Goal: Task Accomplishment & Management: Complete application form

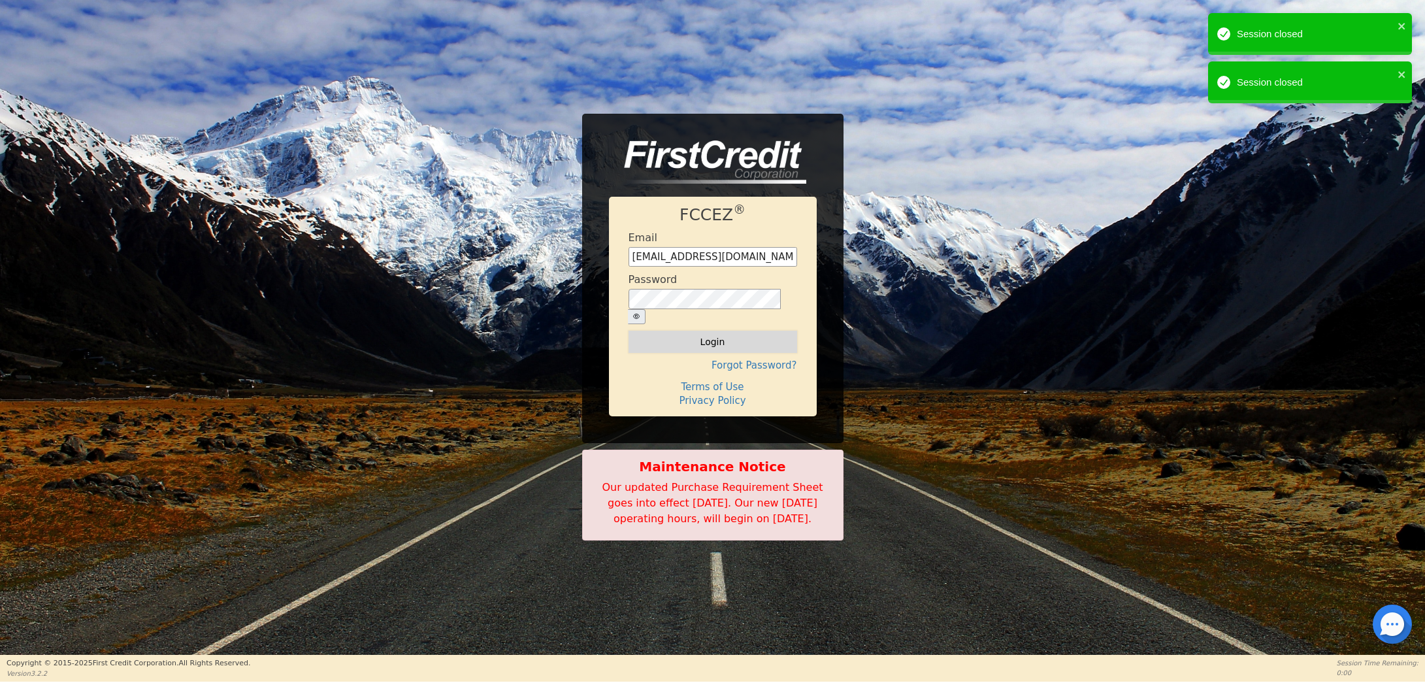
click at [708, 331] on button "Login" at bounding box center [713, 342] width 169 height 22
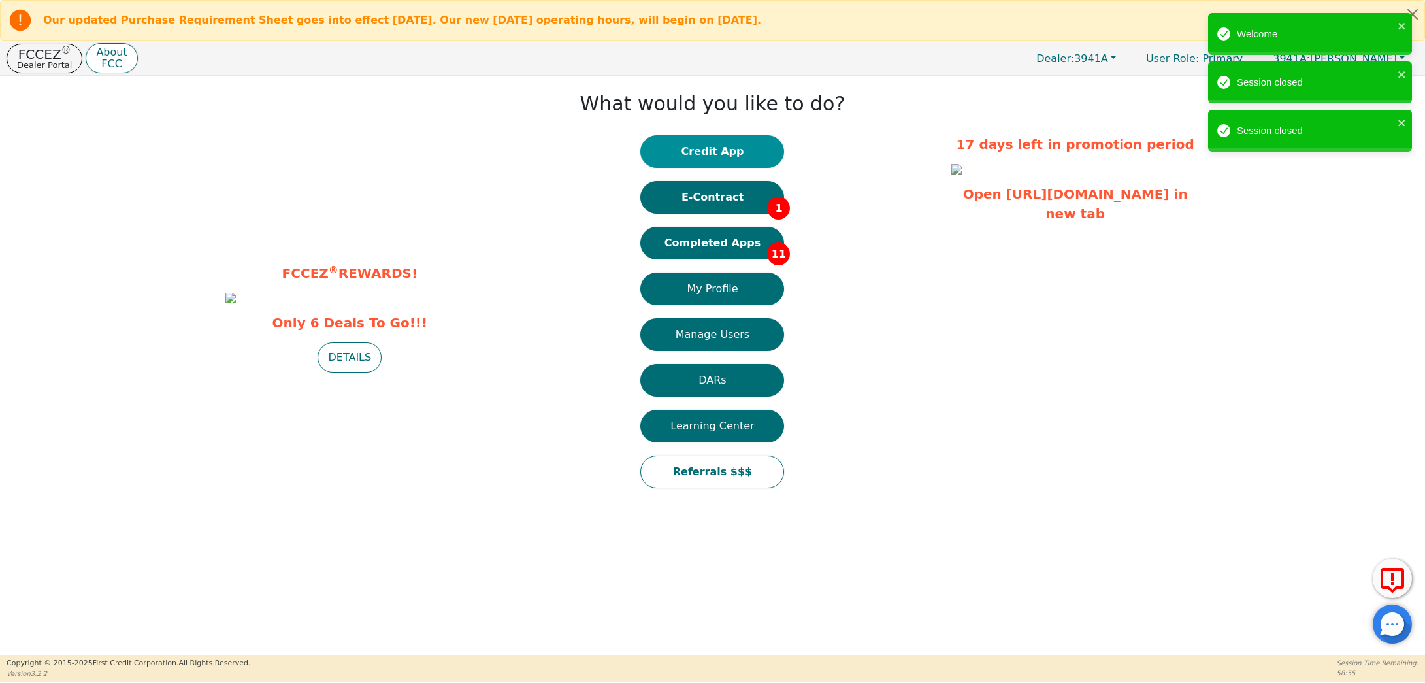
click at [710, 148] on button "Credit App" at bounding box center [712, 151] width 144 height 33
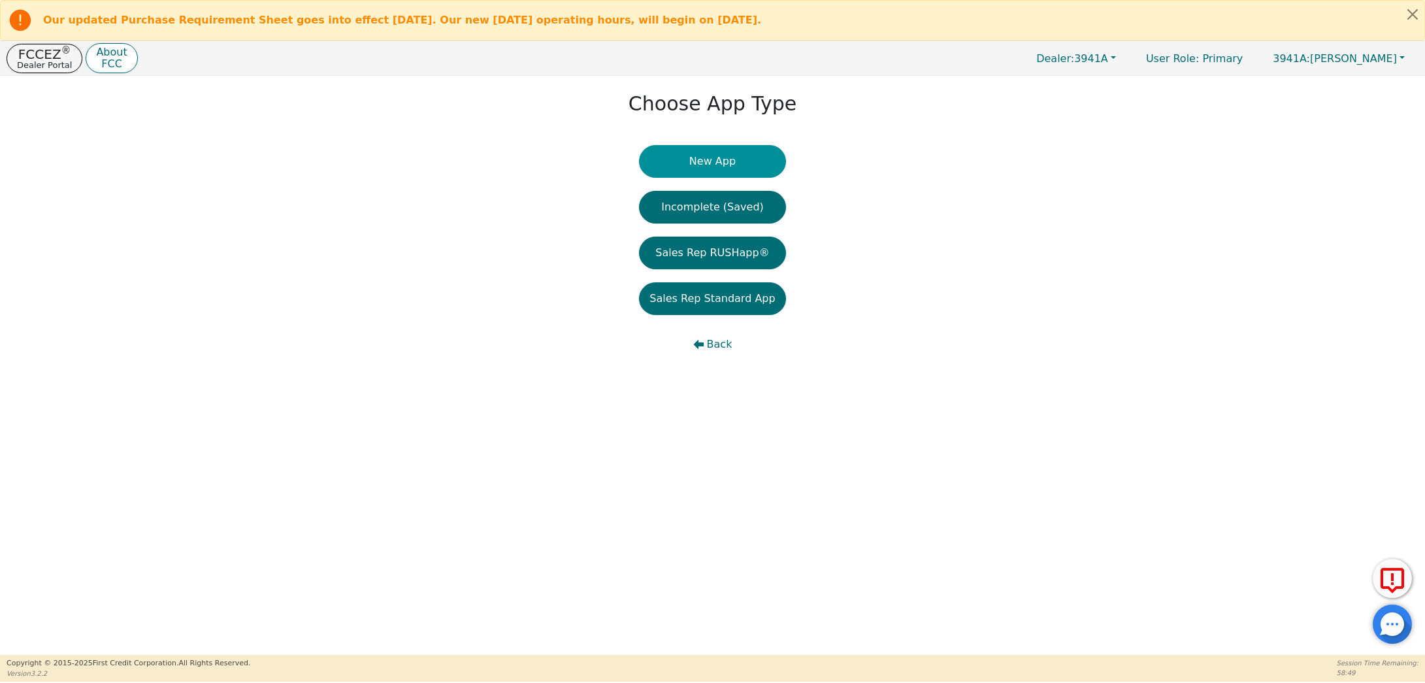
click at [701, 159] on button "New App" at bounding box center [712, 161] width 146 height 33
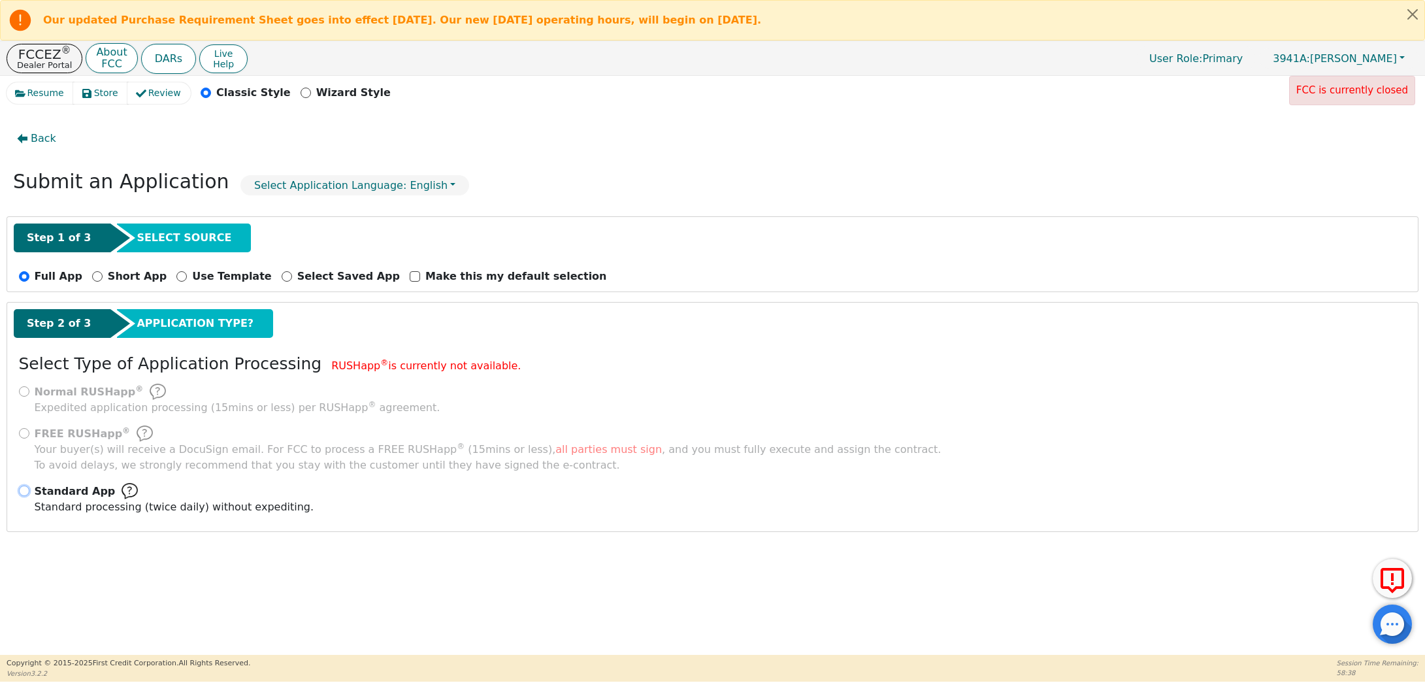
click at [22, 488] on input "Standard App Standard processing (twice daily) without expediting." at bounding box center [24, 491] width 10 height 10
radio input "true"
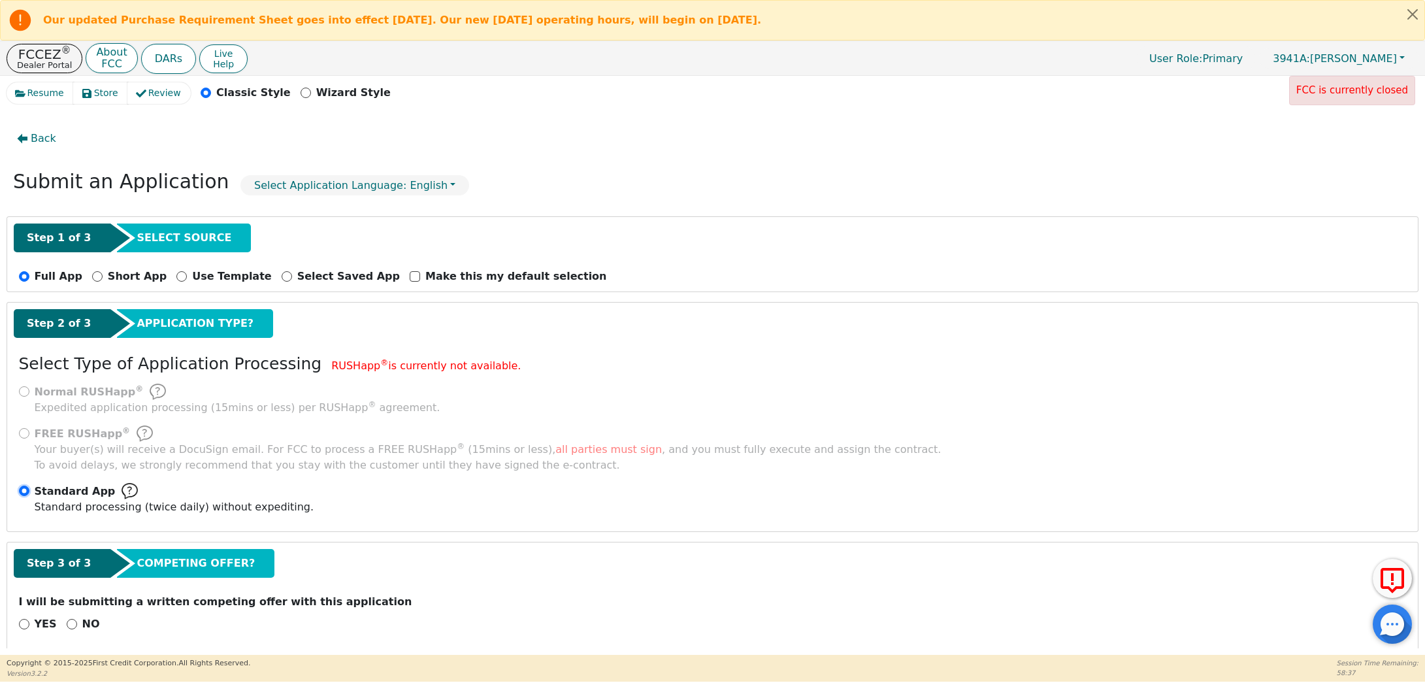
scroll to position [9, 0]
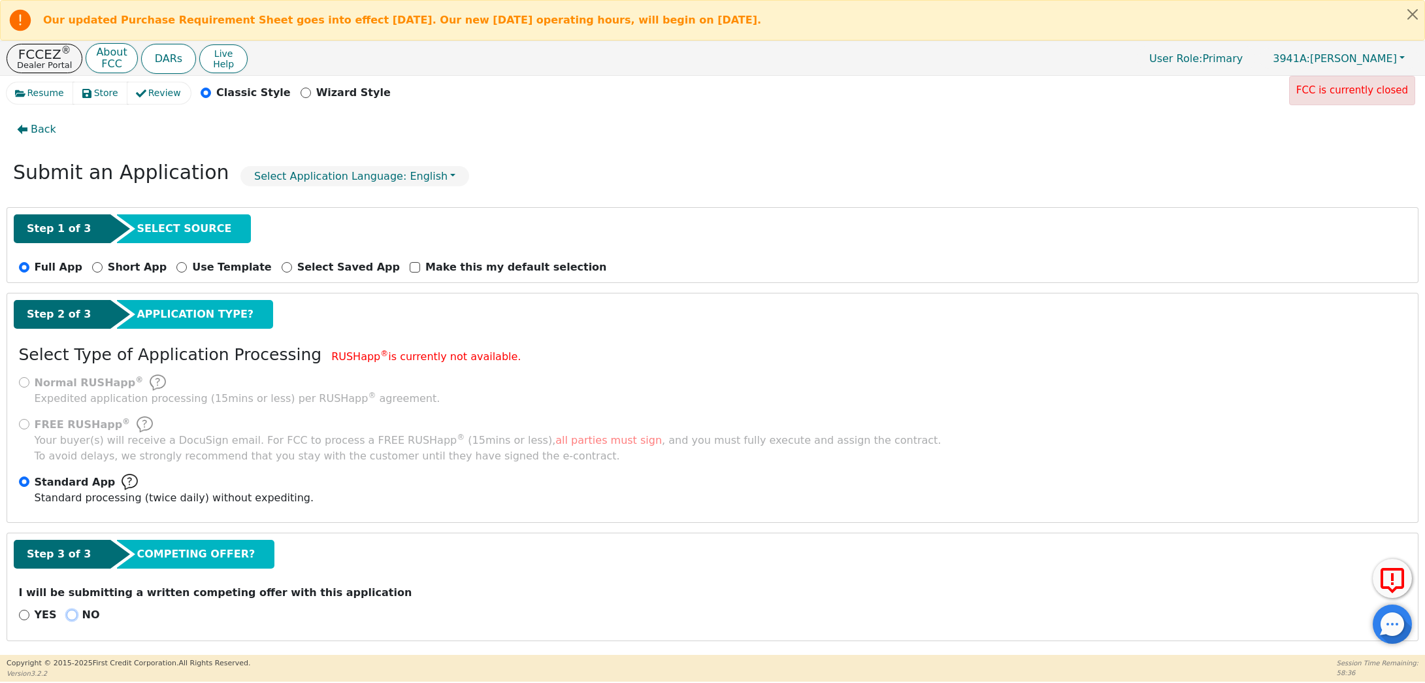
click at [69, 612] on input "NO" at bounding box center [72, 615] width 10 height 10
radio input "true"
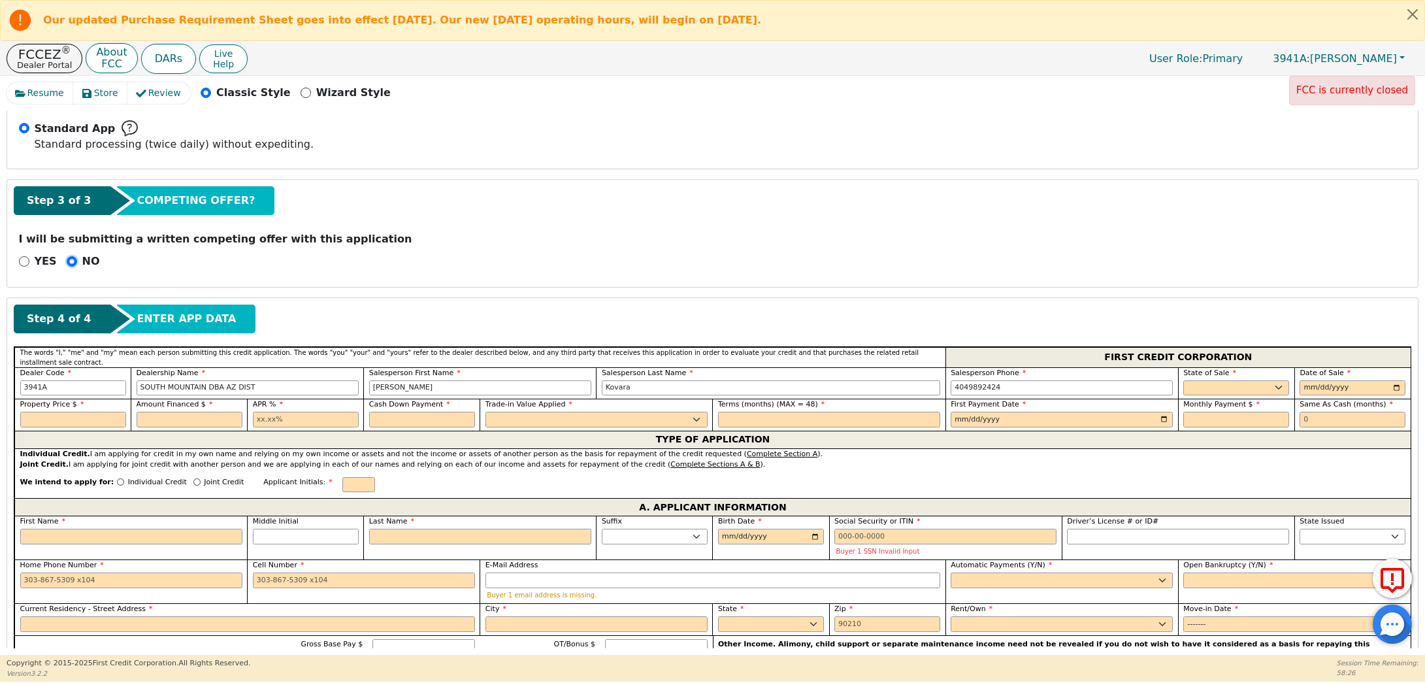
scroll to position [368, 0]
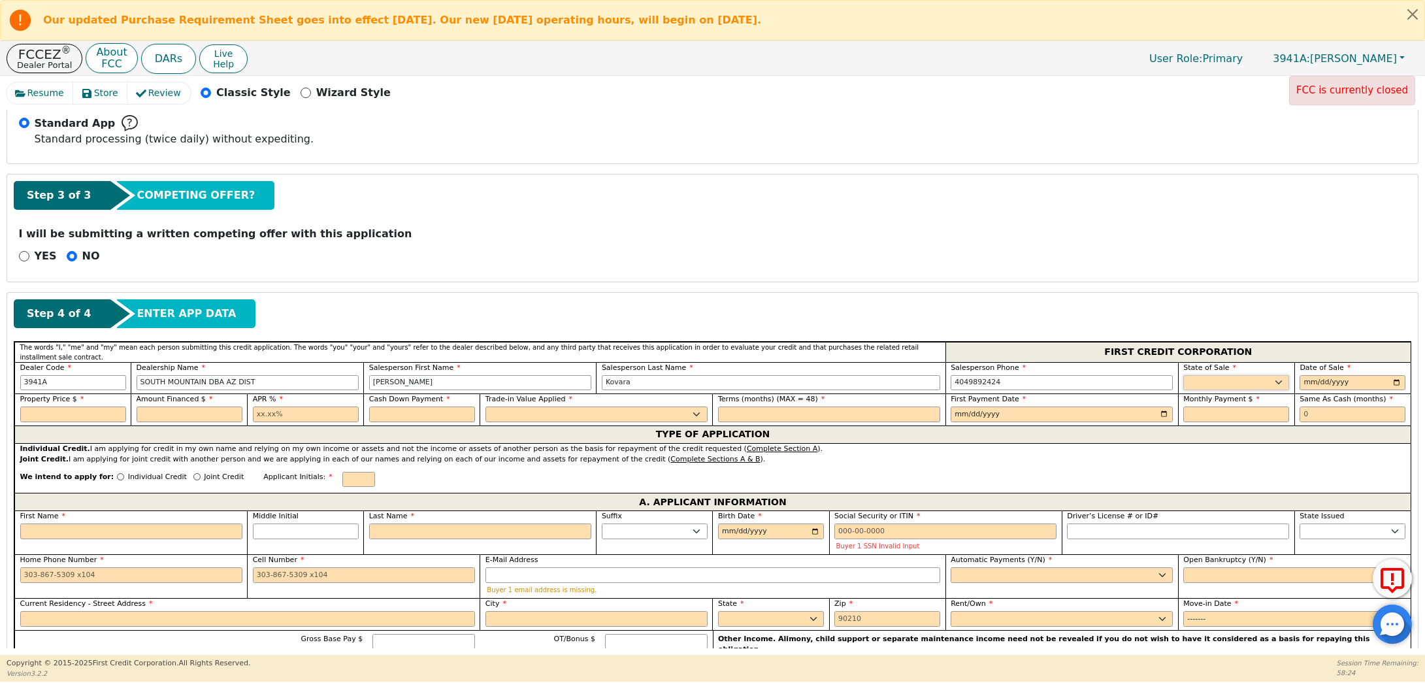
click at [1262, 376] on select "AK AL AR AZ CA CO CT DC DE FL [GEOGRAPHIC_DATA] HI IA ID IL IN KS [GEOGRAPHIC_D…" at bounding box center [1237, 383] width 106 height 16
select select "AZ"
click at [1184, 375] on select "AK AL AR AZ CA CO CT DC DE FL [GEOGRAPHIC_DATA] HI IA ID IL IN KS [GEOGRAPHIC_D…" at bounding box center [1237, 383] width 106 height 16
click at [1301, 375] on input "date" at bounding box center [1353, 383] width 106 height 16
type input "[DATE]"
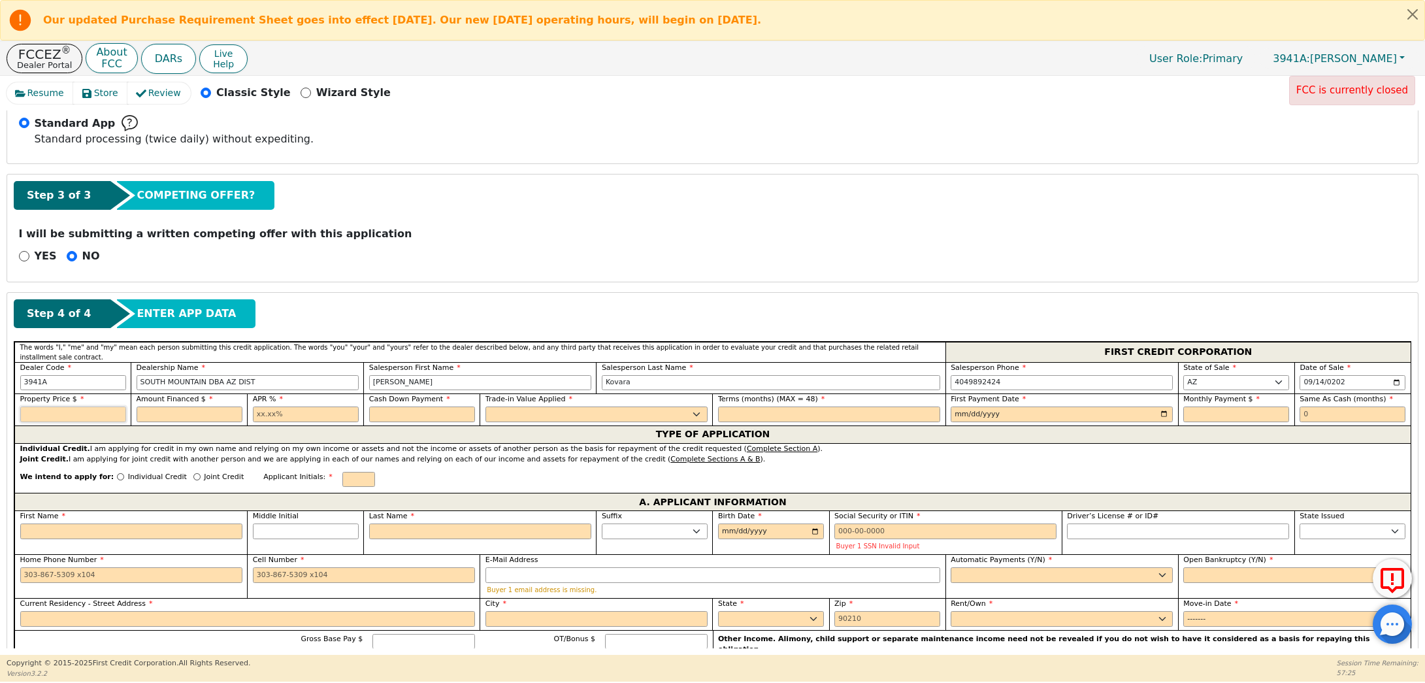
click at [52, 410] on input "text" at bounding box center [73, 415] width 106 height 16
type input "3775.00"
click at [171, 414] on input "text" at bounding box center [190, 415] width 106 height 16
type input "4099.65"
click at [265, 407] on input "text" at bounding box center [306, 415] width 106 height 16
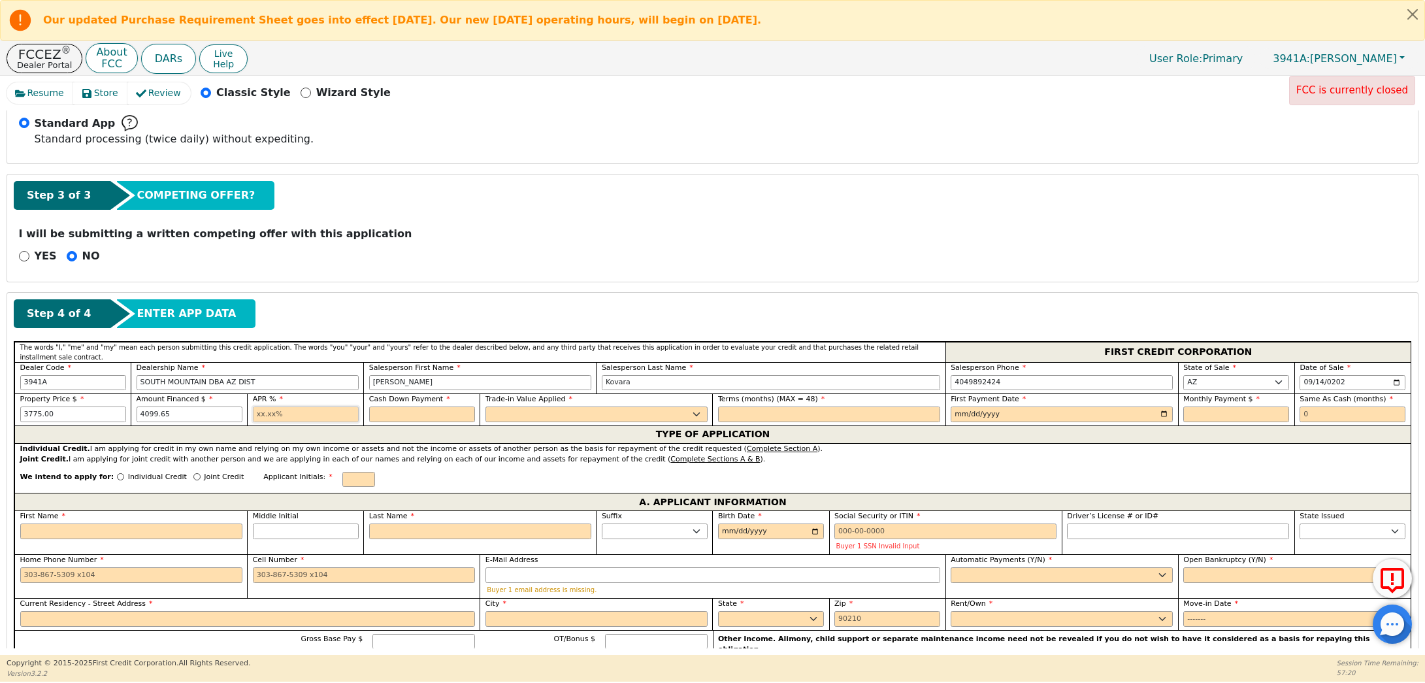
type input "21.98"
click at [380, 408] on input "text" at bounding box center [422, 415] width 106 height 16
type input "0.00"
click at [502, 411] on select "Yes No" at bounding box center [597, 415] width 222 height 16
select select "n"
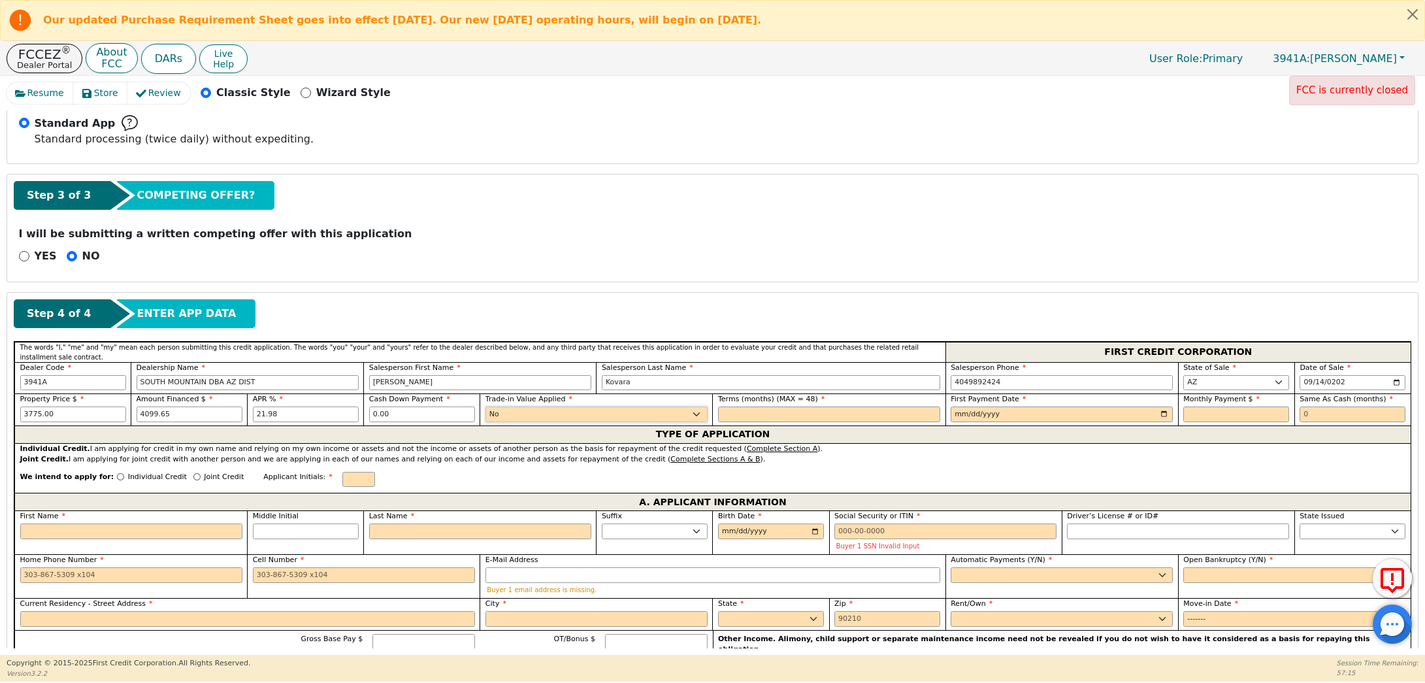
click at [486, 407] on select "Yes No" at bounding box center [597, 415] width 222 height 16
click at [732, 409] on input "text" at bounding box center [829, 415] width 222 height 16
type input "36"
click at [953, 407] on input "date" at bounding box center [1062, 415] width 222 height 16
click at [1163, 408] on input "date" at bounding box center [1062, 415] width 222 height 16
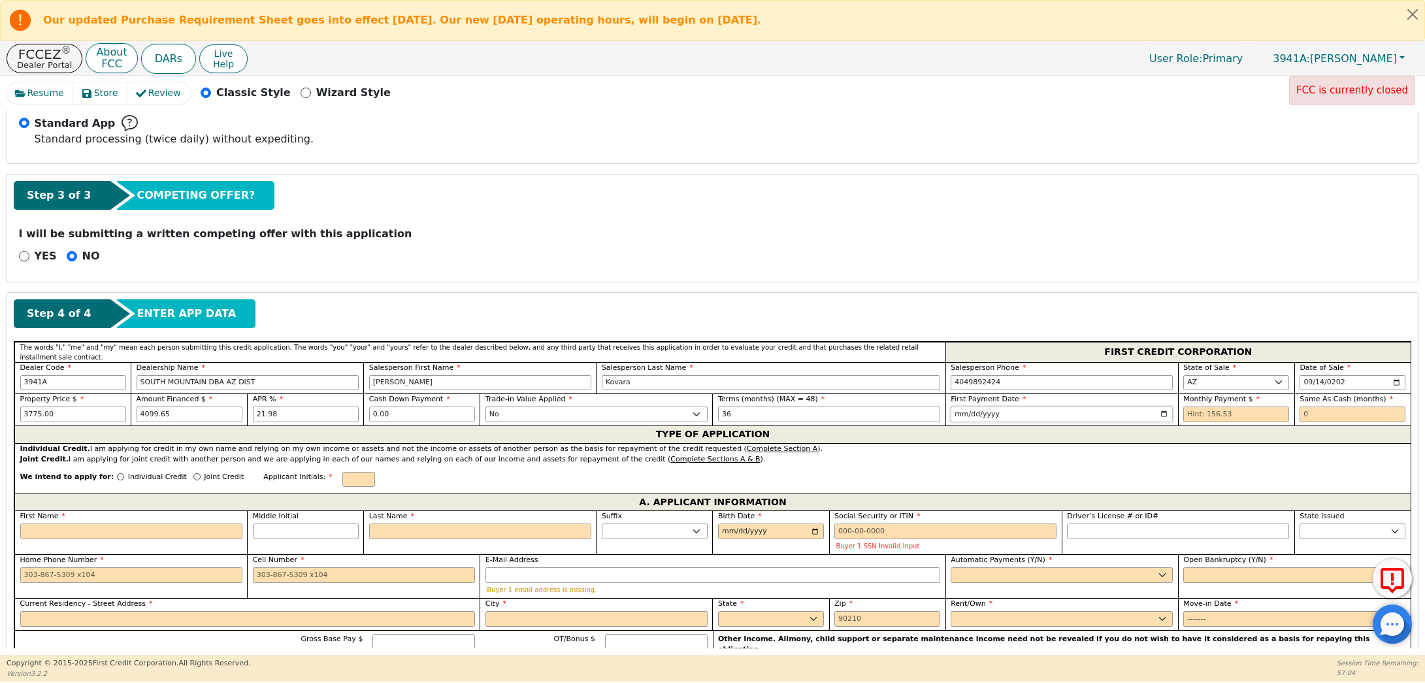
type input "[DATE]"
click at [1188, 411] on input "text" at bounding box center [1237, 415] width 106 height 16
type input "156.53"
click at [1314, 410] on input "text" at bounding box center [1353, 415] width 106 height 16
type input "0"
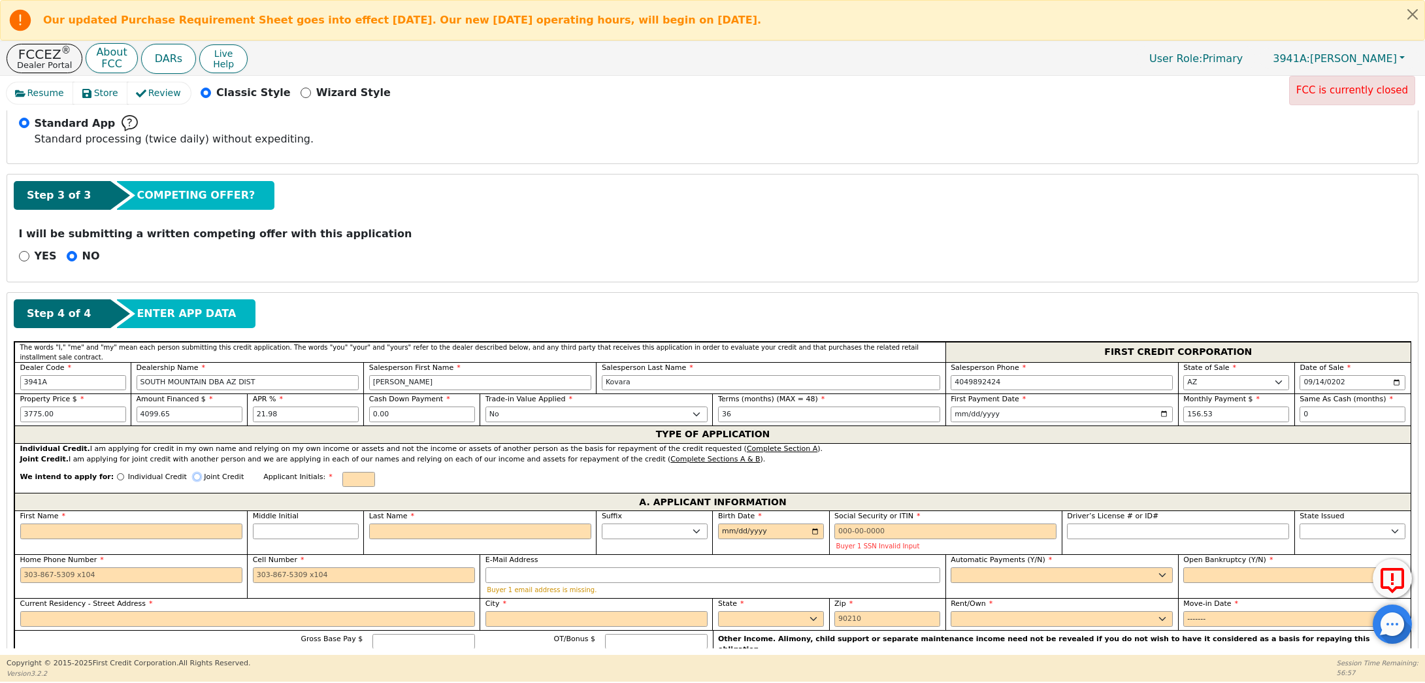
click at [193, 473] on input "Joint Credit" at bounding box center [196, 476] width 7 height 7
radio input "true"
click at [342, 476] on input "text" at bounding box center [358, 480] width 33 height 16
type input "DC"
click at [478, 474] on input "text" at bounding box center [494, 480] width 33 height 16
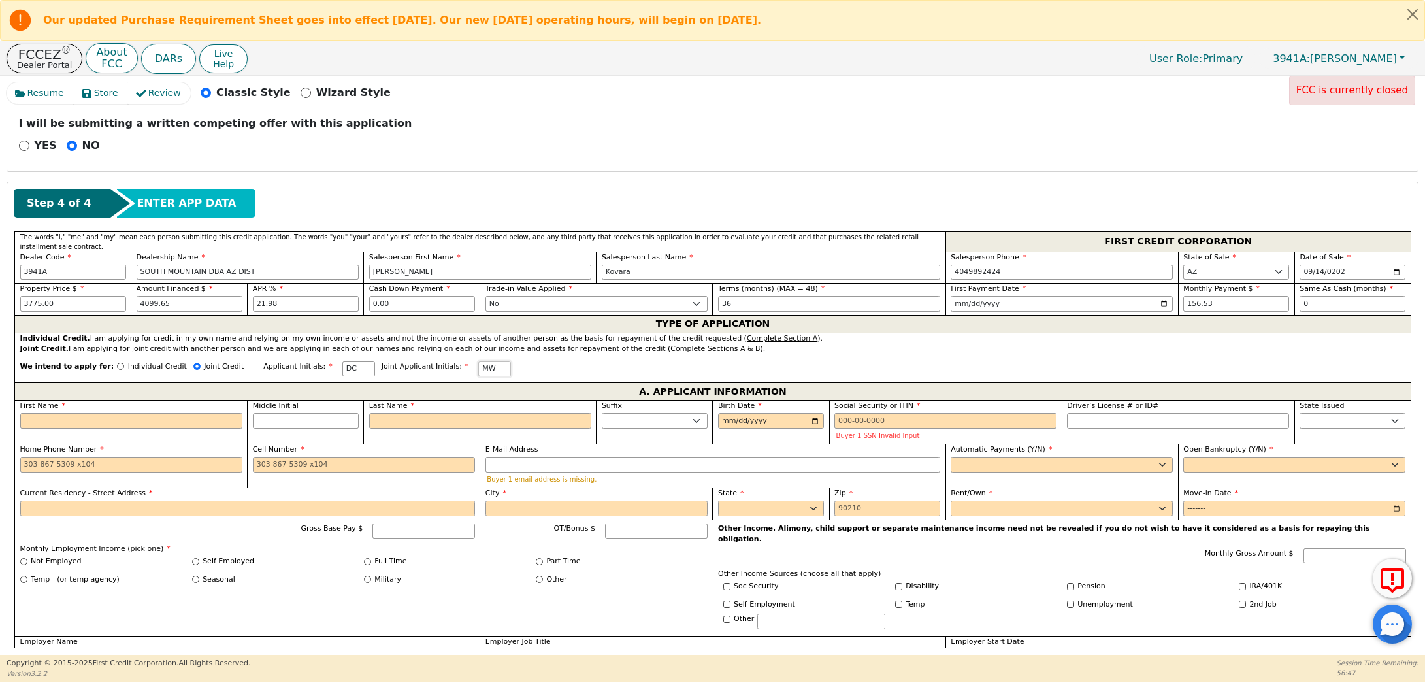
scroll to position [482, 0]
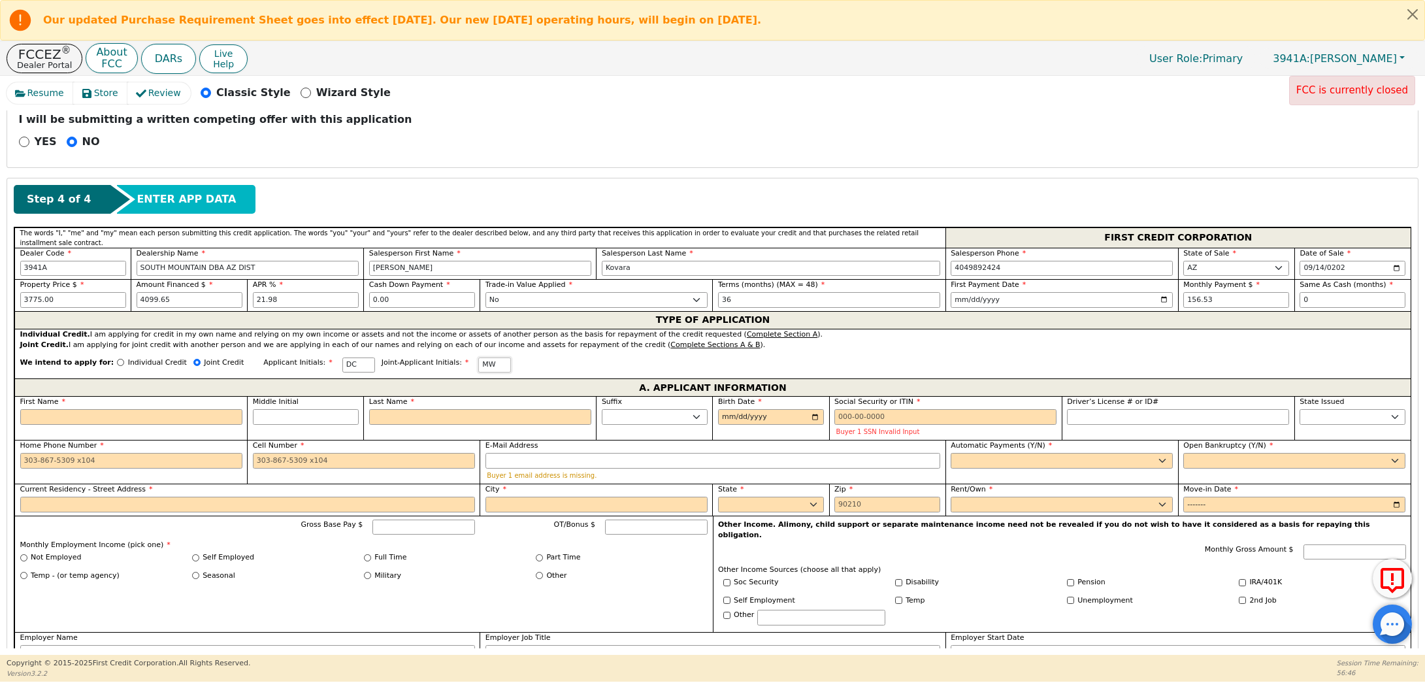
type input "MW"
drag, startPoint x: 157, startPoint y: 297, endPoint x: 157, endPoint y: 412, distance: 115.0
click at [157, 412] on input "First Name" at bounding box center [131, 417] width 222 height 16
type input "D"
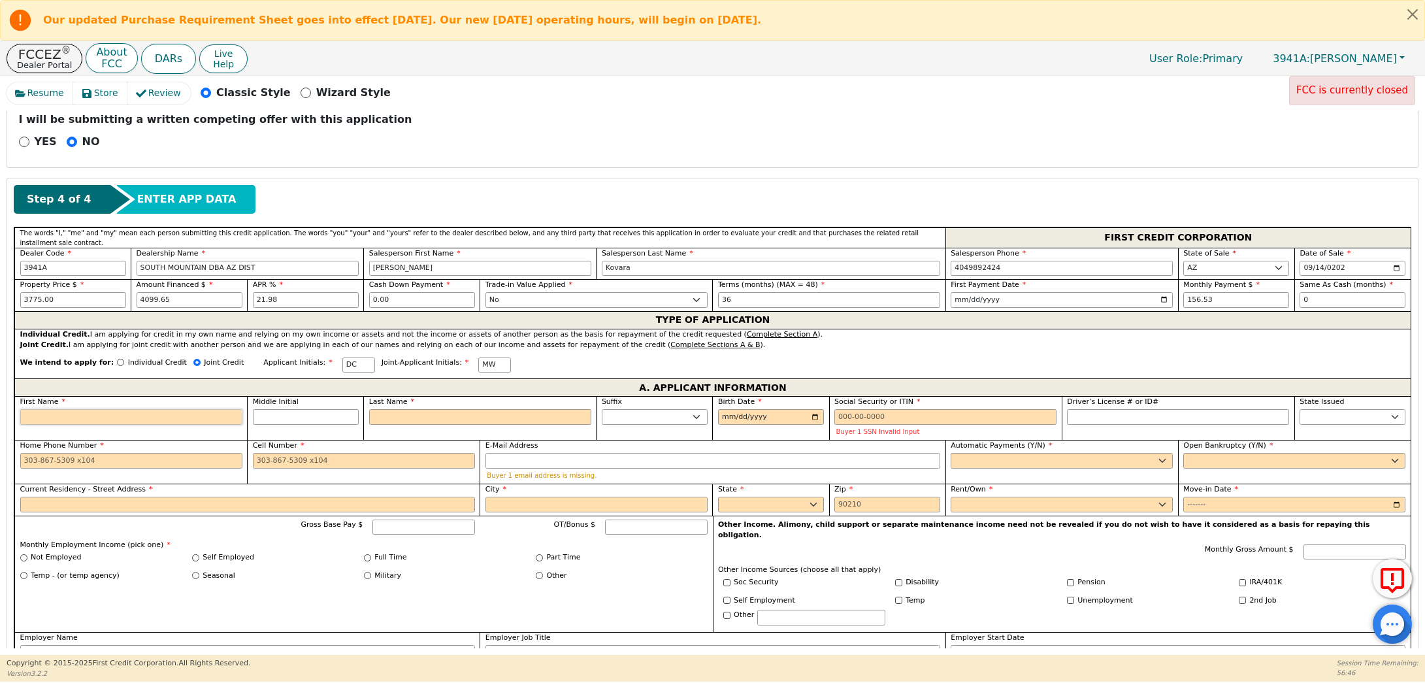
type input "D"
type input "DA"
type input "DAR"
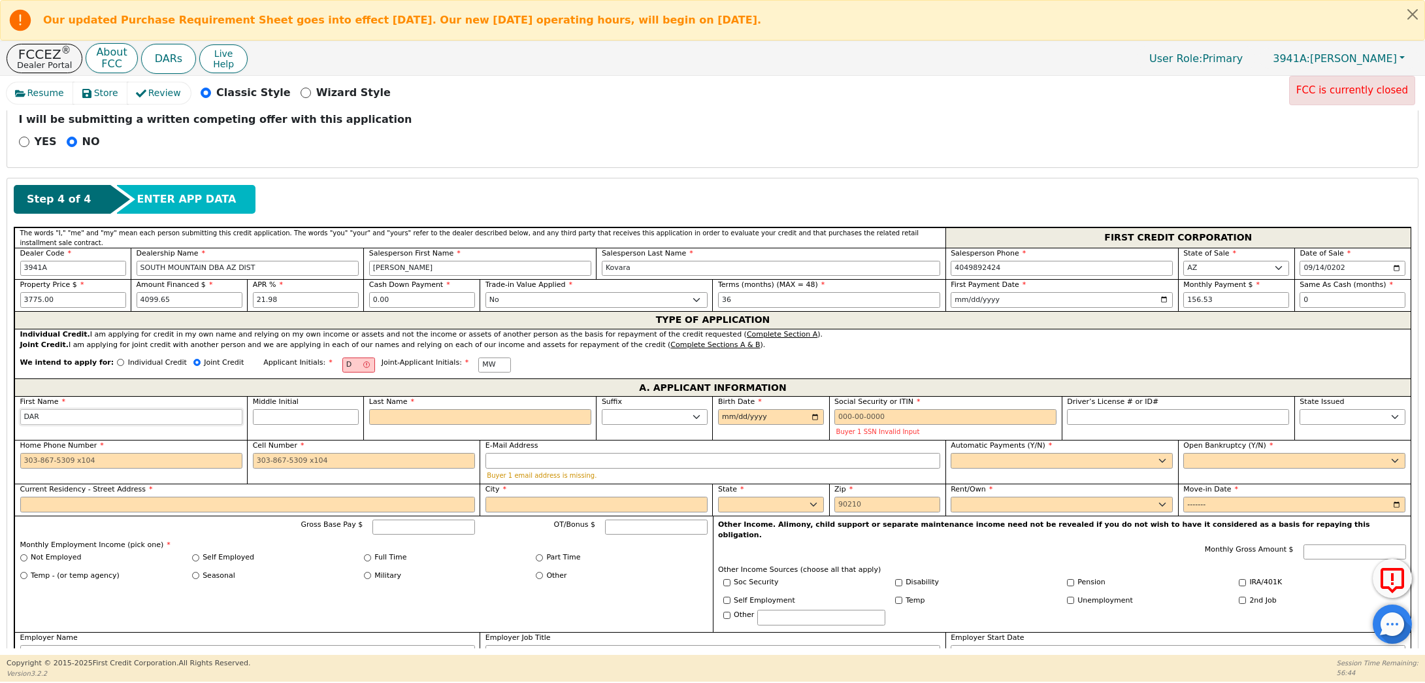
type input "[PERSON_NAME]"
type input "DARLI"
type input "DARLIN"
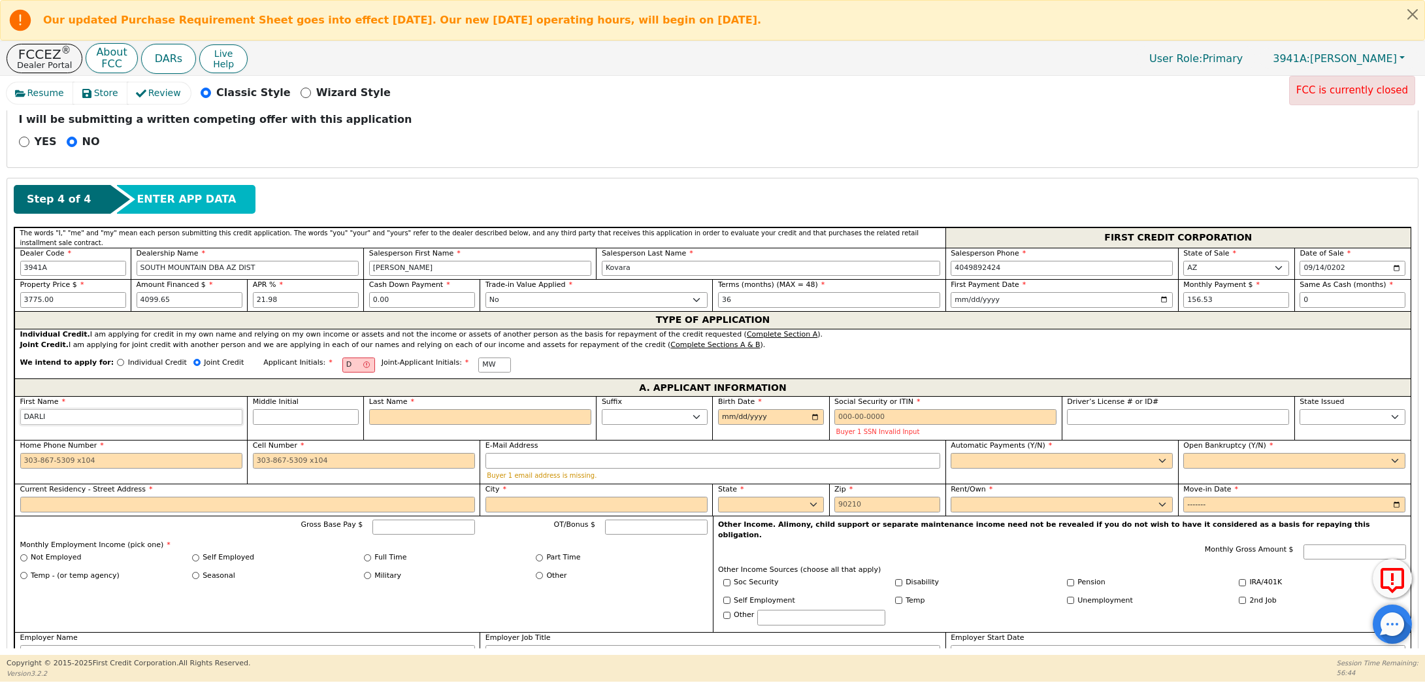
type input "DARLIN"
type input "DARLING"
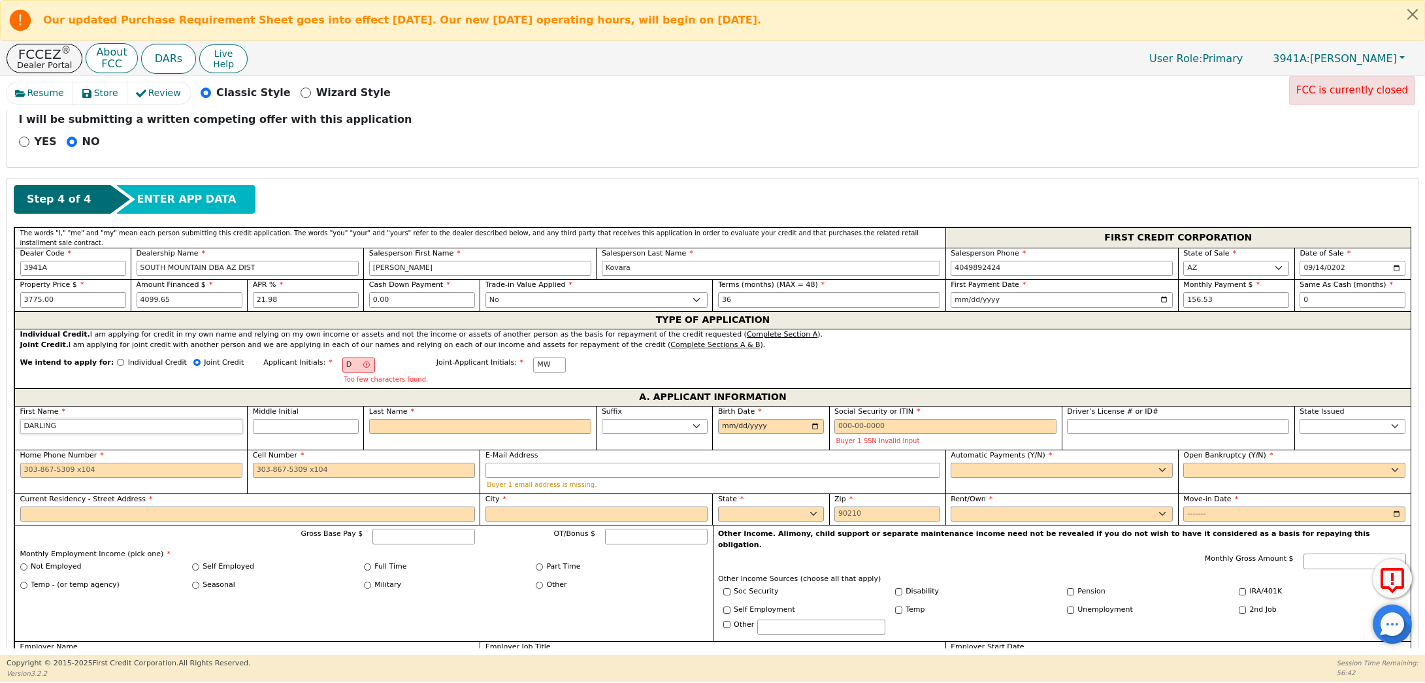
type input "DARLING"
type input "DC"
type input "C"
type input "DARLING C"
type input "CH"
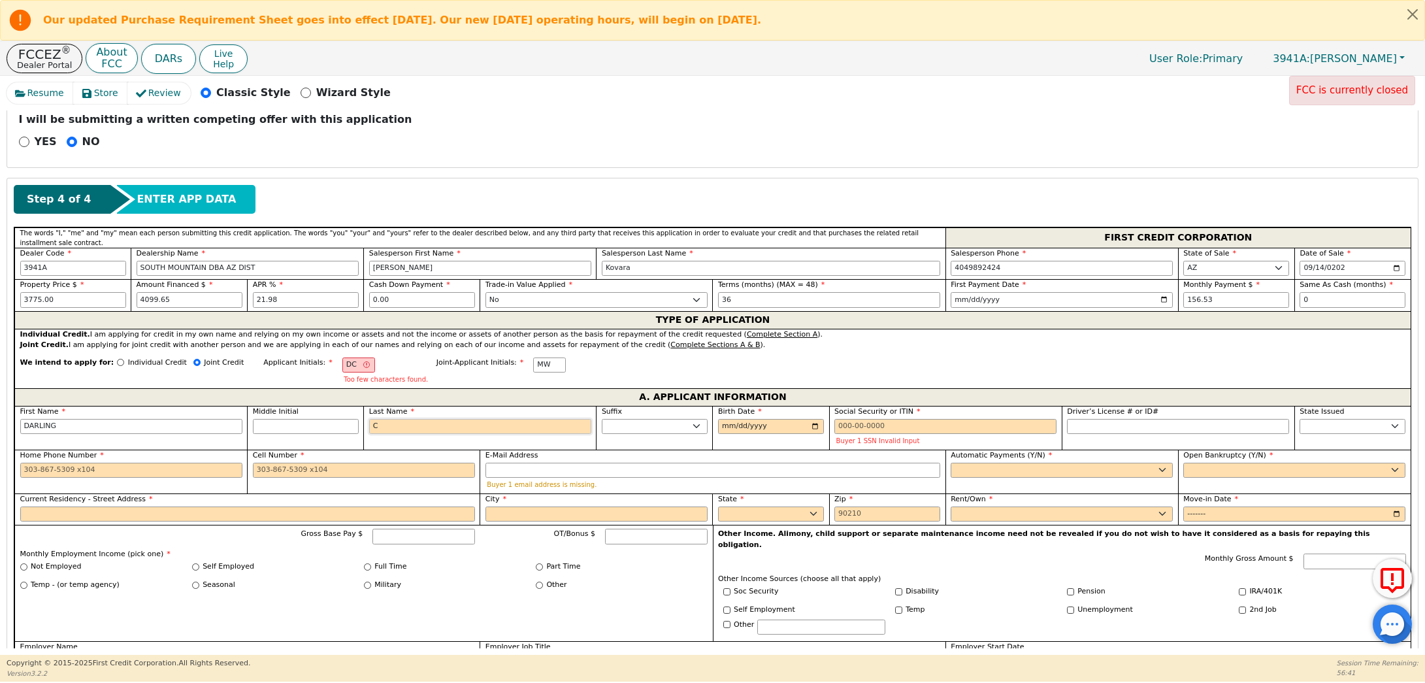
type input "DARLING CH"
type input "CHA"
type input "DARLING CHA"
type input "CHAM"
type input "DARLING CHAM"
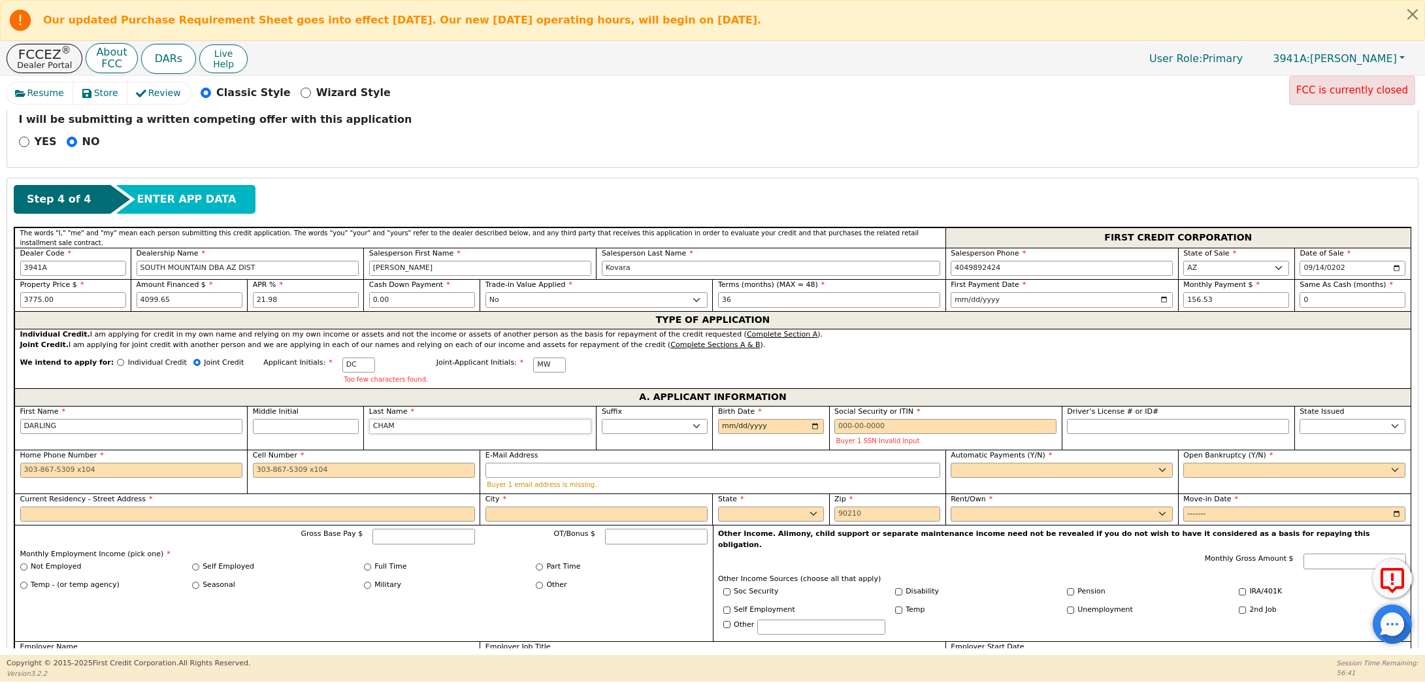
type input "CHAMB"
type input "DARLING CHAMB"
type input "CHAMBE"
type input "DARLING CHAMBE"
type input "CHAMBER"
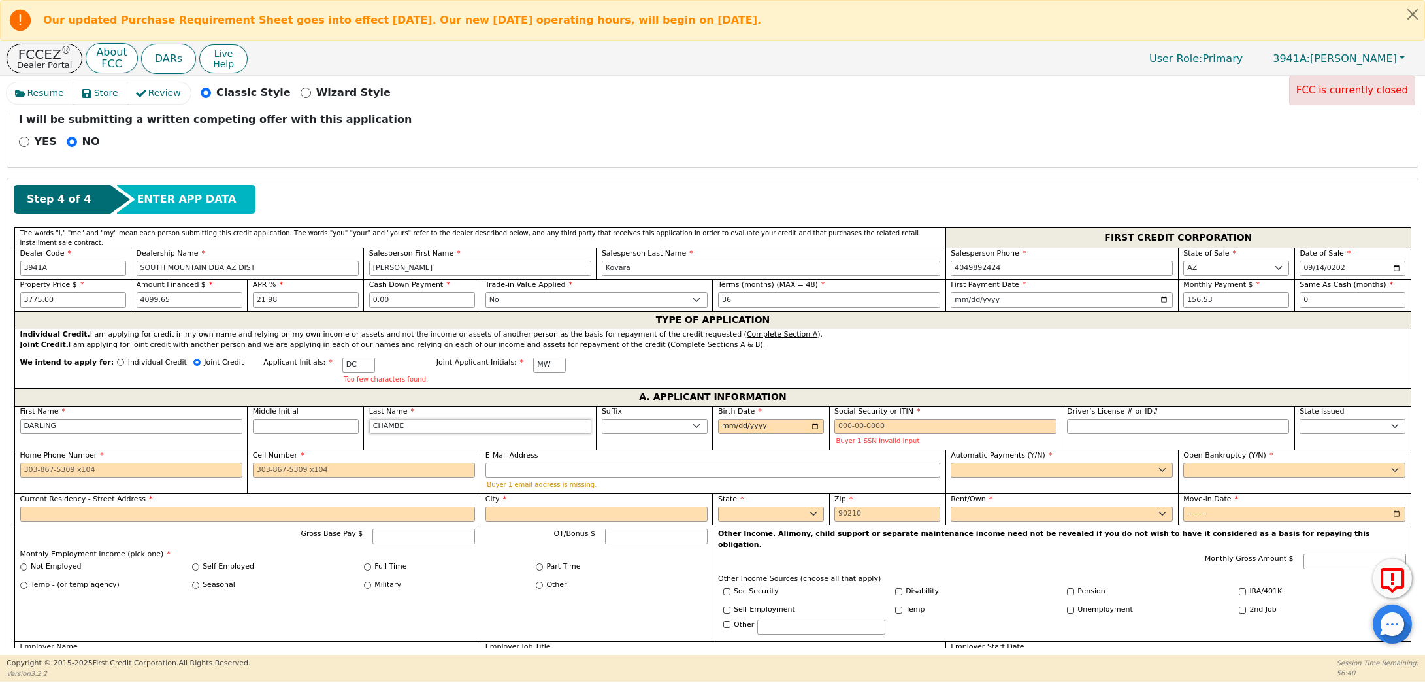
type input "DARLING CHAMBER"
type input "[PERSON_NAME]"
type input "DARLING [PERSON_NAME]"
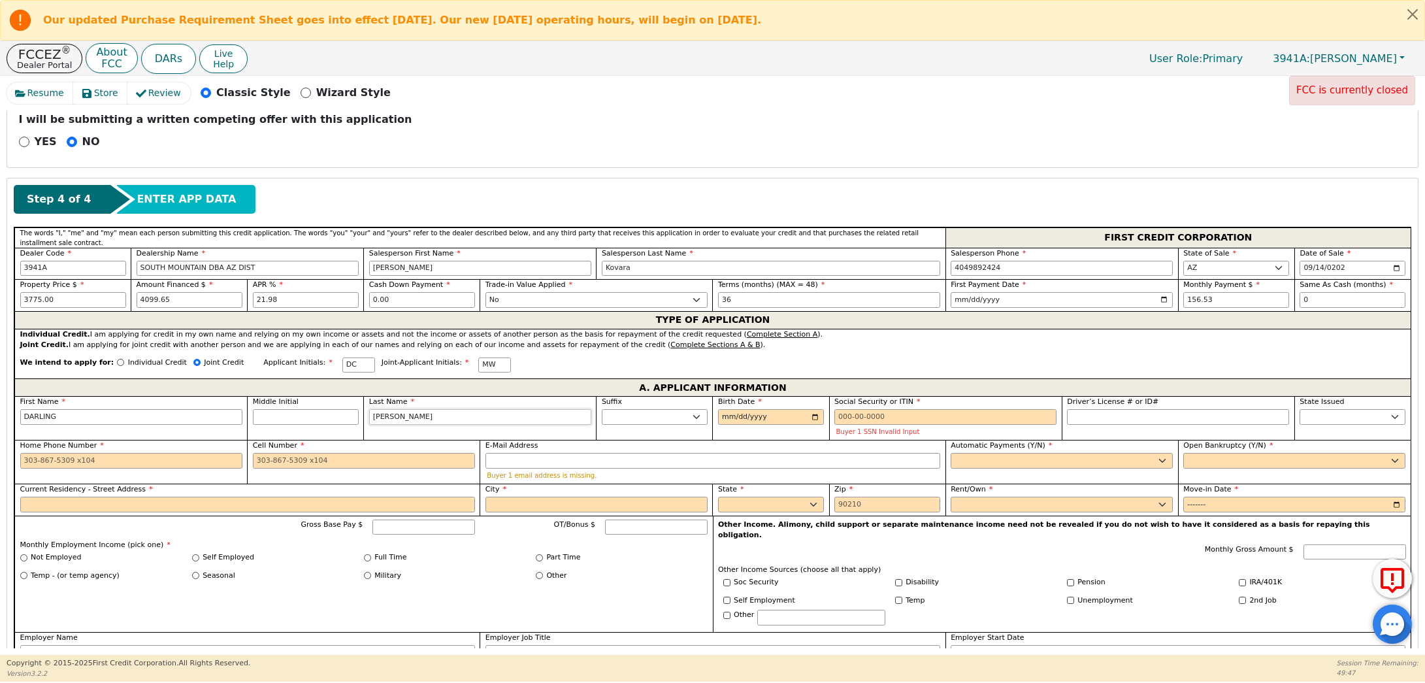
type input "[PERSON_NAME]"
